Goal: Information Seeking & Learning: Learn about a topic

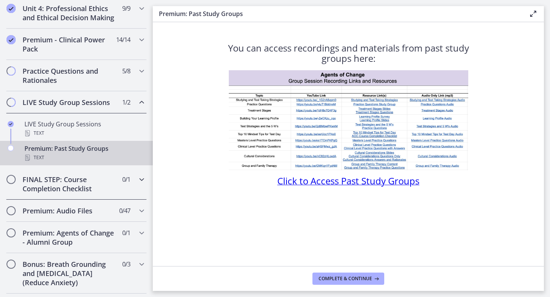
scroll to position [400, 0]
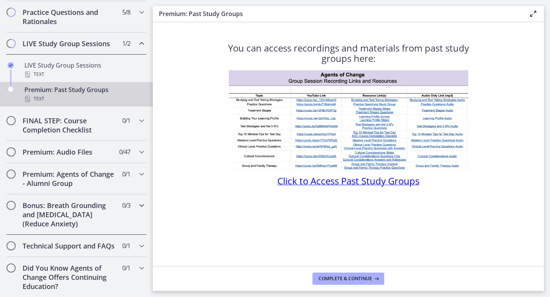
click at [134, 203] on div "Bonus: Breath Grounding and [MEDICAL_DATA] (Reduce Anxiety) 0 / 3 Completed" at bounding box center [76, 214] width 140 height 40
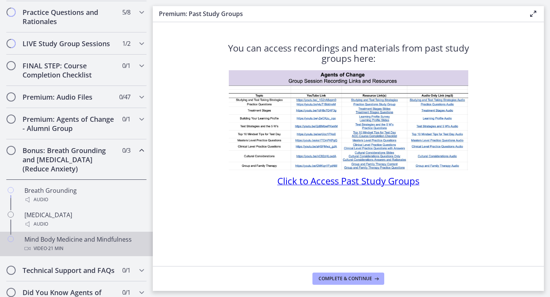
click at [88, 236] on div "Mind Body Medicine and Mindfulness Video · 21 min" at bounding box center [83, 244] width 119 height 18
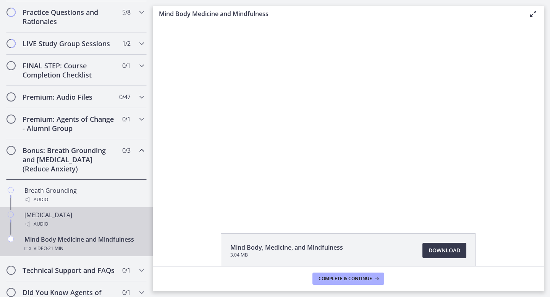
scroll to position [424, 0]
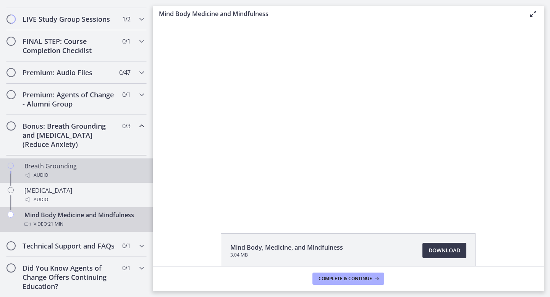
click at [89, 171] on div "Audio" at bounding box center [83, 175] width 119 height 9
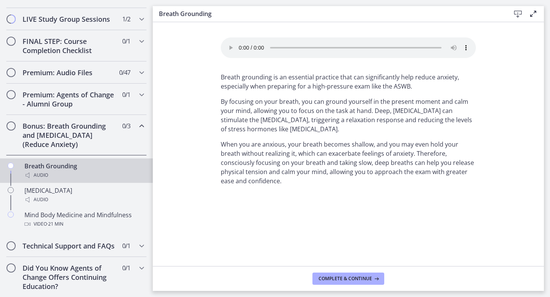
click at [140, 124] on icon "Chapters" at bounding box center [141, 125] width 9 height 9
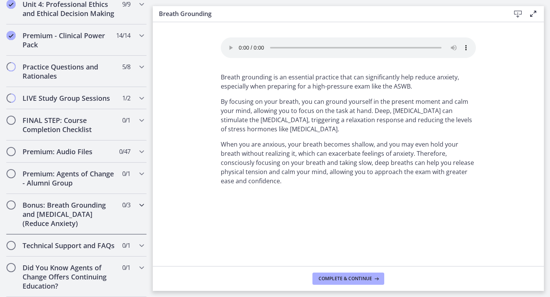
scroll to position [345, 0]
click at [140, 118] on icon "Chapters" at bounding box center [141, 120] width 9 height 9
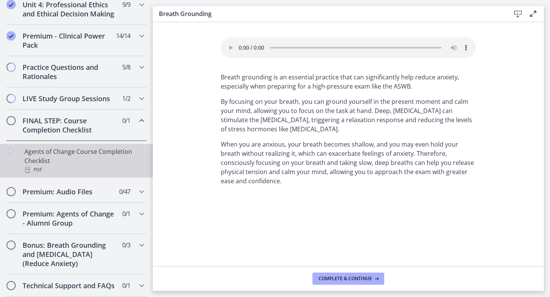
click at [36, 156] on div "Agents of Change Course Completion Checklist PDF" at bounding box center [83, 160] width 119 height 27
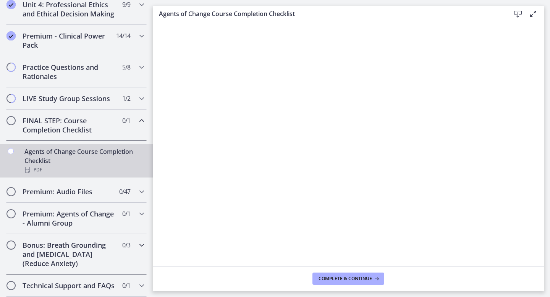
click at [122, 253] on div "Bonus: Breath Grounding and [MEDICAL_DATA] (Reduce Anxiety) 0 / 3 Completed" at bounding box center [76, 254] width 140 height 40
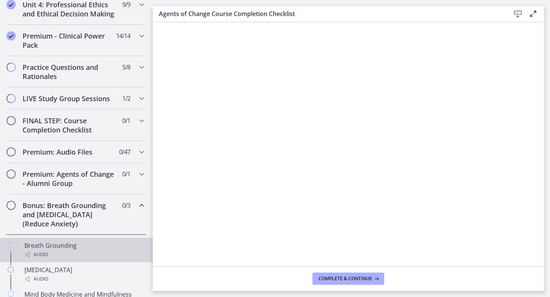
click at [89, 246] on div "Breath Grounding Audio" at bounding box center [83, 250] width 119 height 18
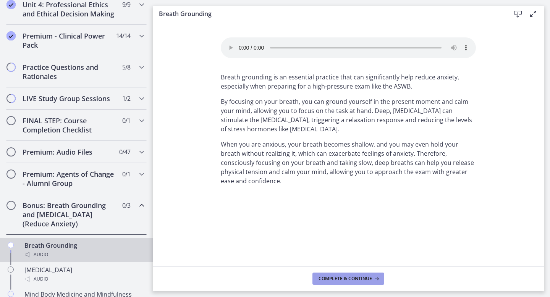
click at [334, 276] on span "Complete & continue" at bounding box center [344, 279] width 53 height 6
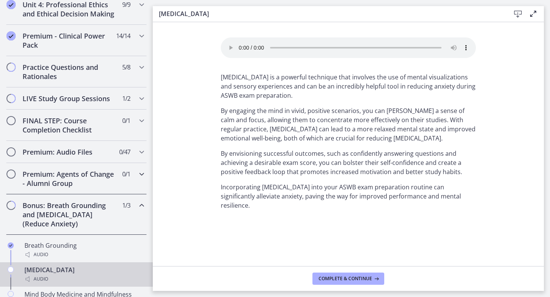
click at [115, 176] on h2 "Premium: Agents of Change - Alumni Group" at bounding box center [69, 178] width 93 height 18
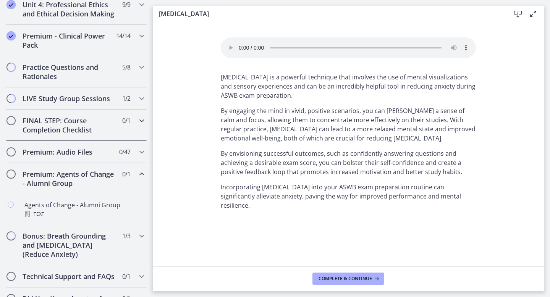
click at [100, 124] on h2 "FINAL STEP: Course Completion Checklist" at bounding box center [69, 125] width 93 height 18
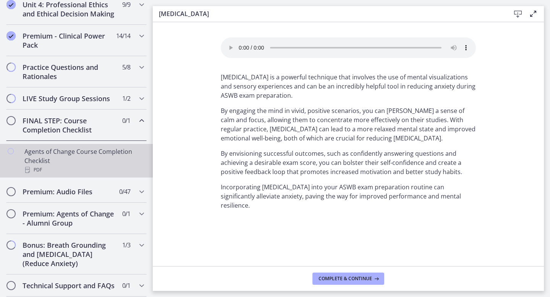
click at [91, 153] on div "Agents of Change Course Completion Checklist PDF" at bounding box center [83, 160] width 119 height 27
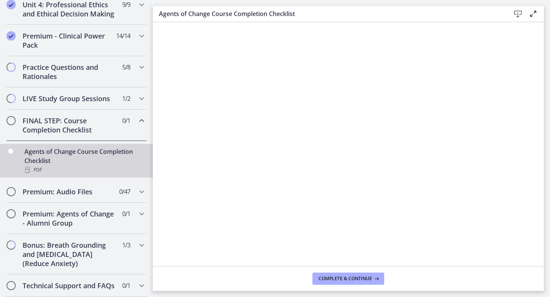
click at [132, 123] on div "FINAL STEP: Course Completion Checklist 0 / 1 Completed" at bounding box center [76, 125] width 140 height 31
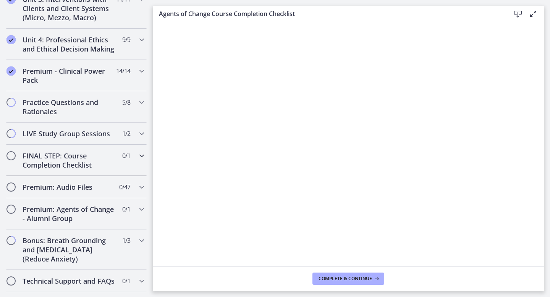
scroll to position [292, 0]
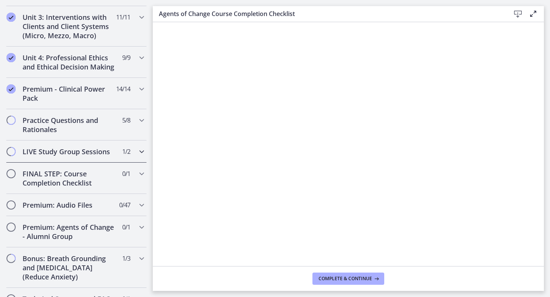
click at [144, 152] on icon "Chapters" at bounding box center [141, 151] width 9 height 9
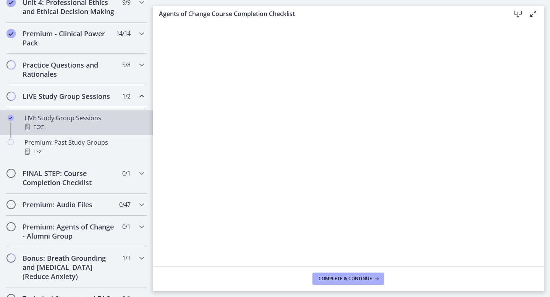
scroll to position [356, 0]
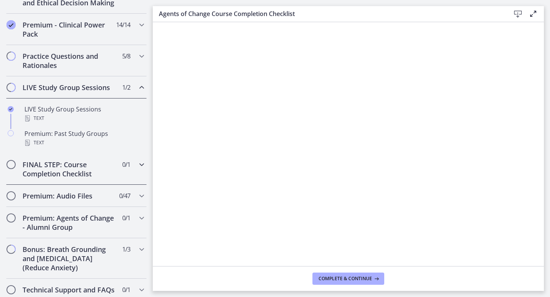
click at [136, 166] on div "FINAL STEP: Course Completion Checklist 0 / 1 Completed" at bounding box center [76, 168] width 140 height 31
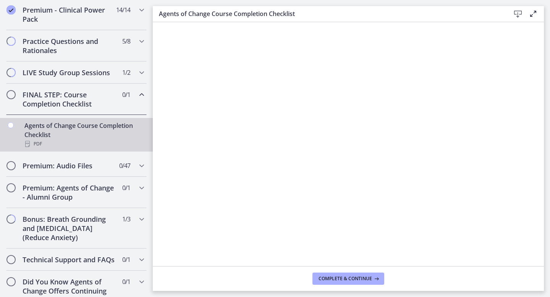
scroll to position [385, 0]
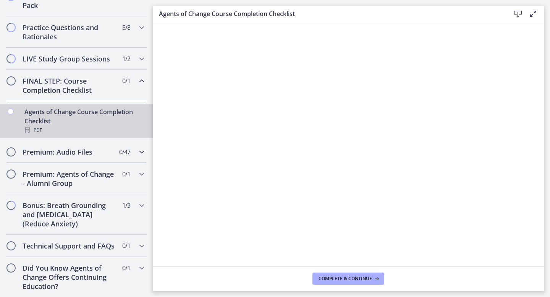
click at [133, 152] on div "Premium: Audio Files 0 / 47 Completed" at bounding box center [76, 152] width 140 height 22
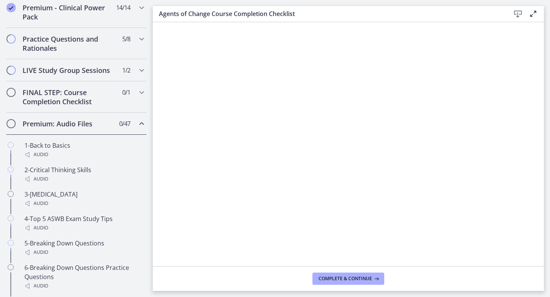
scroll to position [355, 0]
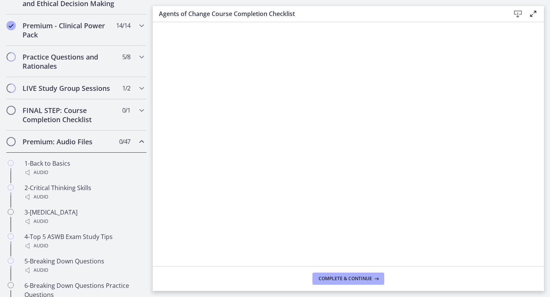
click at [142, 140] on icon "Chapters" at bounding box center [141, 141] width 9 height 9
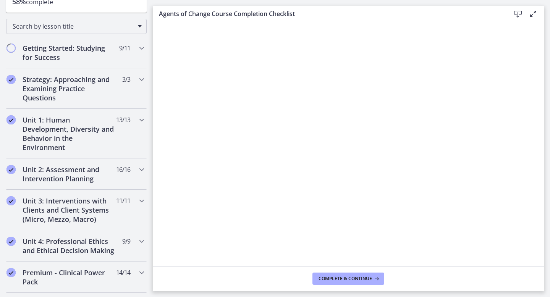
scroll to position [109, 0]
click at [137, 50] on icon "Chapters" at bounding box center [141, 47] width 9 height 9
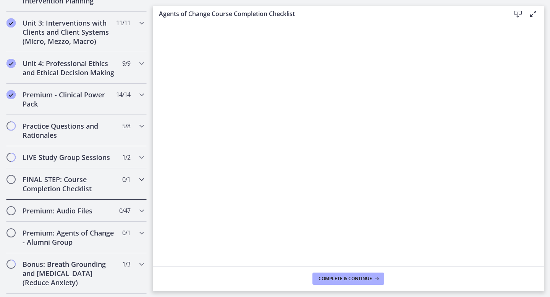
scroll to position [588, 0]
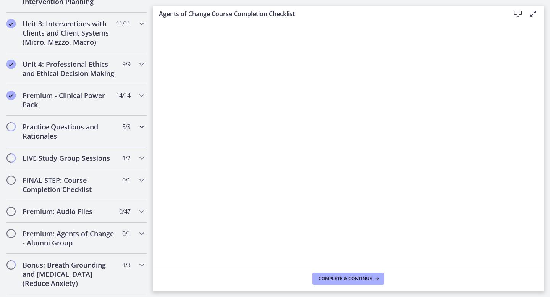
click at [137, 124] on icon "Chapters" at bounding box center [141, 126] width 9 height 9
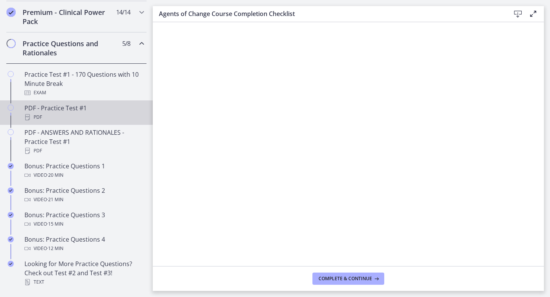
scroll to position [370, 0]
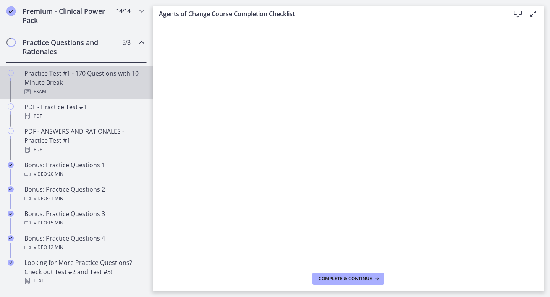
click at [92, 80] on div "Practice Test #1 - 170 Questions with 10 Minute Break Exam" at bounding box center [83, 82] width 119 height 27
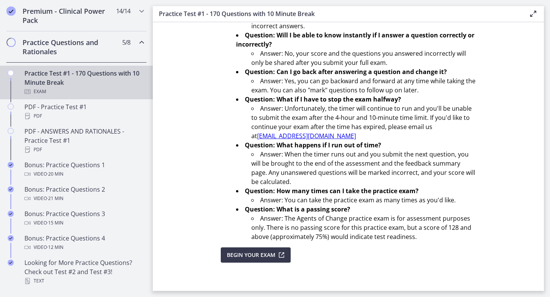
scroll to position [244, 0]
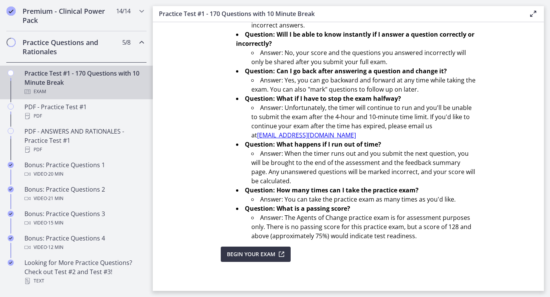
click at [258, 255] on span "Begin Your Exam" at bounding box center [251, 254] width 48 height 9
